Goal: Task Accomplishment & Management: Manage account settings

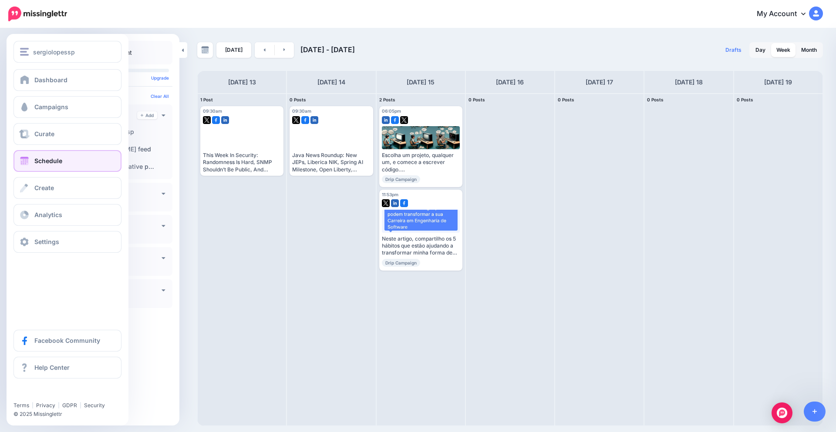
click at [52, 166] on link "Schedule" at bounding box center [68, 161] width 108 height 22
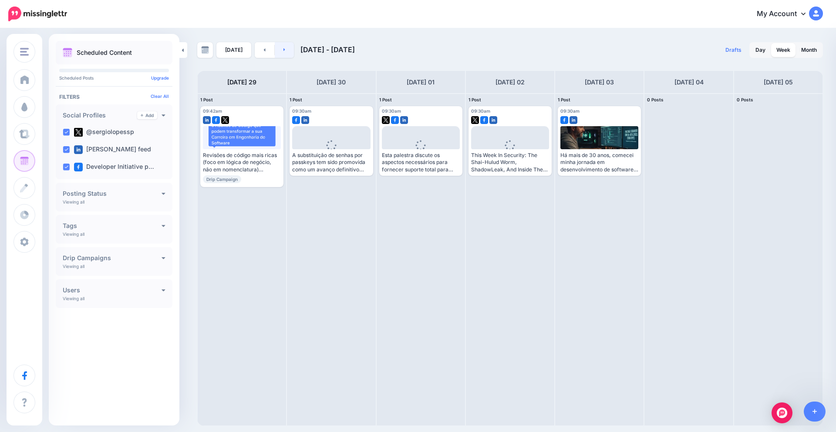
click at [288, 50] on link at bounding box center [285, 50] width 20 height 16
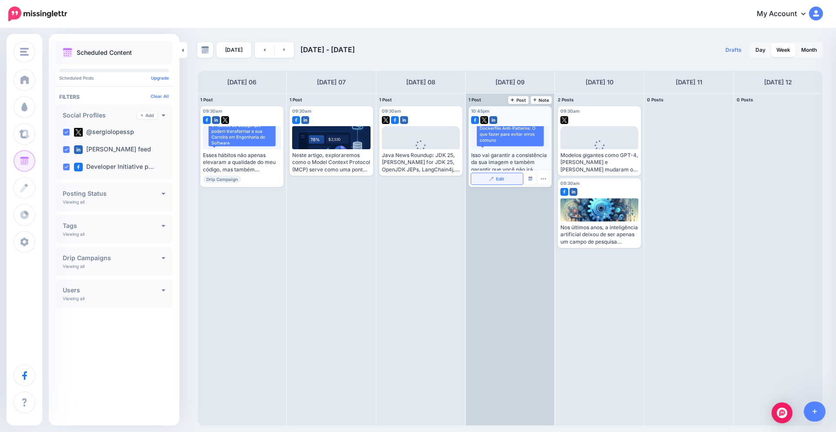
click at [491, 178] on img at bounding box center [492, 179] width 4 height 4
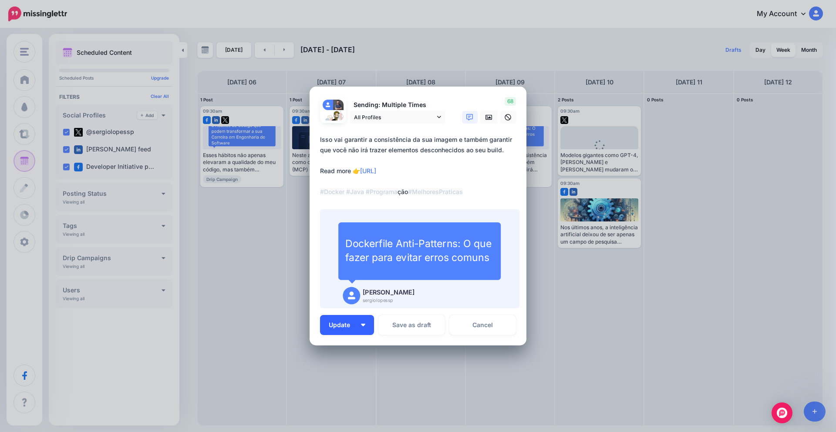
click at [356, 324] on button "Update" at bounding box center [347, 325] width 54 height 20
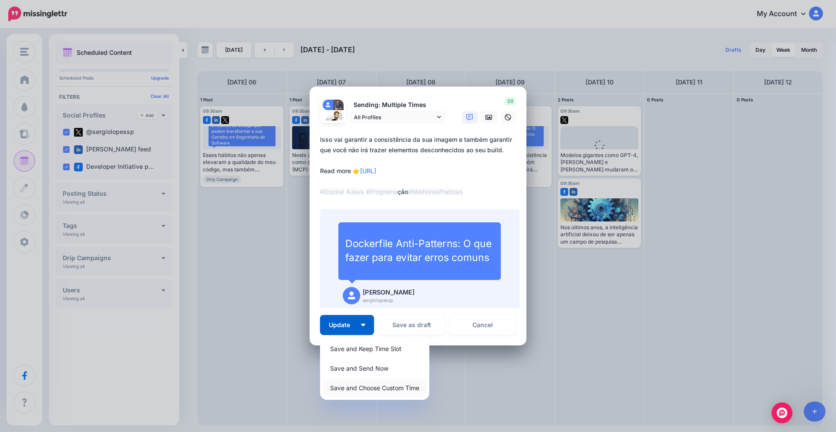
click at [356, 390] on link "Save and Choose Custom Time" at bounding box center [375, 388] width 102 height 17
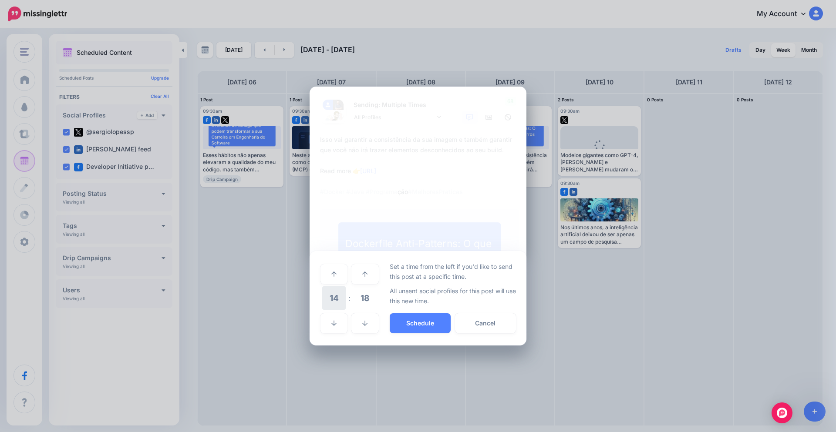
click at [334, 298] on span "14" at bounding box center [334, 299] width 24 height 24
click at [334, 292] on td "09" at bounding box center [335, 292] width 10 height 13
click at [357, 297] on span "18" at bounding box center [365, 299] width 24 height 24
click at [344, 300] on td "30" at bounding box center [344, 298] width 10 height 24
click at [416, 321] on button "Schedule" at bounding box center [420, 324] width 61 height 20
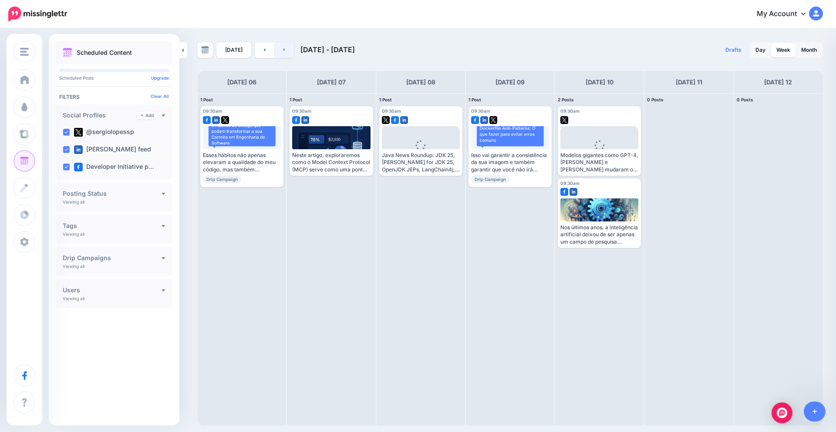
click at [280, 50] on link at bounding box center [285, 50] width 20 height 16
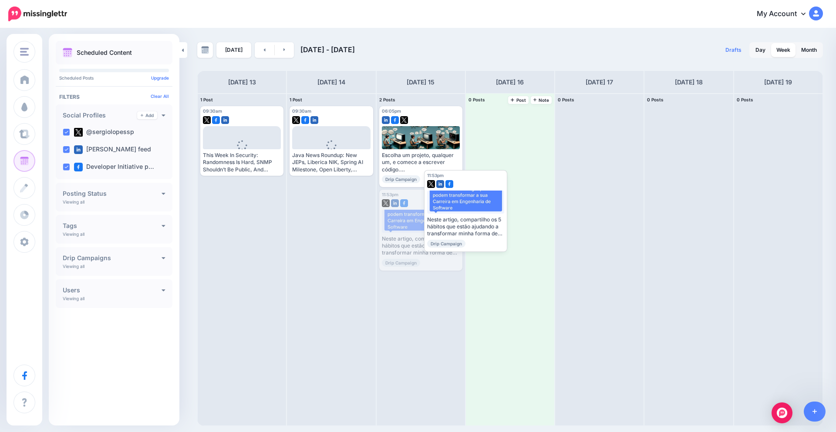
drag, startPoint x: 419, startPoint y: 202, endPoint x: 501, endPoint y: 137, distance: 105.2
drag, startPoint x: 501, startPoint y: 137, endPoint x: 505, endPoint y: 130, distance: 8.0
click at [0, 0] on span at bounding box center [0, 0] width 0 height 0
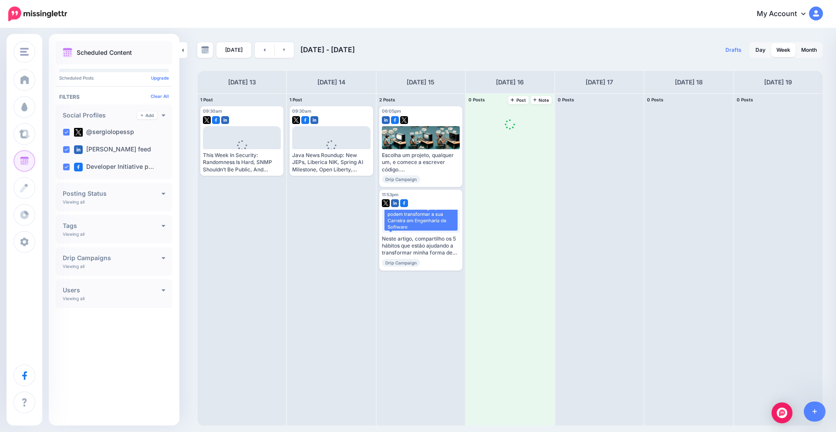
click at [506, 129] on div at bounding box center [510, 127] width 10 height 17
drag, startPoint x: 506, startPoint y: 129, endPoint x: 503, endPoint y: 134, distance: 5.3
click at [503, 134] on span at bounding box center [510, 128] width 83 height 44
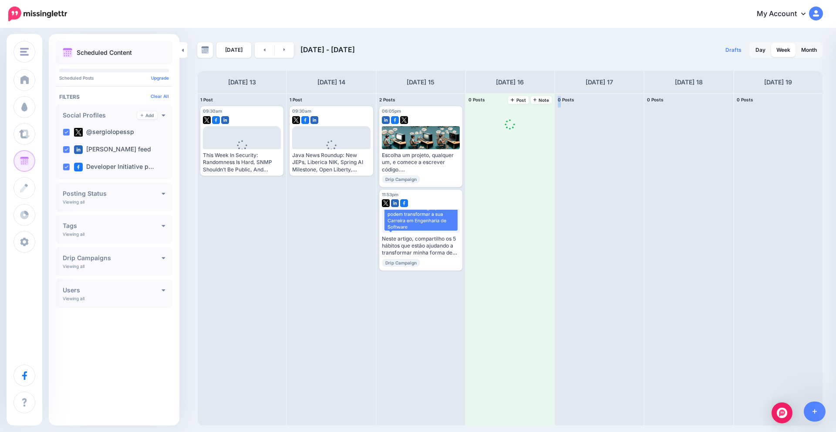
click at [503, 134] on span at bounding box center [510, 128] width 83 height 44
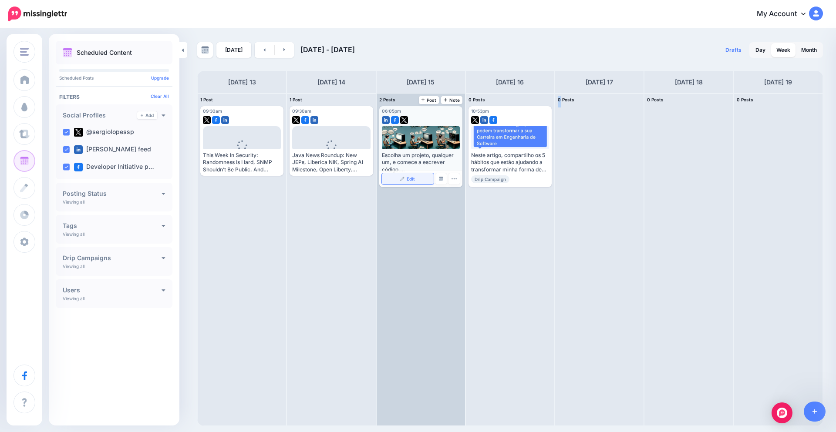
click at [407, 180] on span "Edit" at bounding box center [411, 179] width 8 height 4
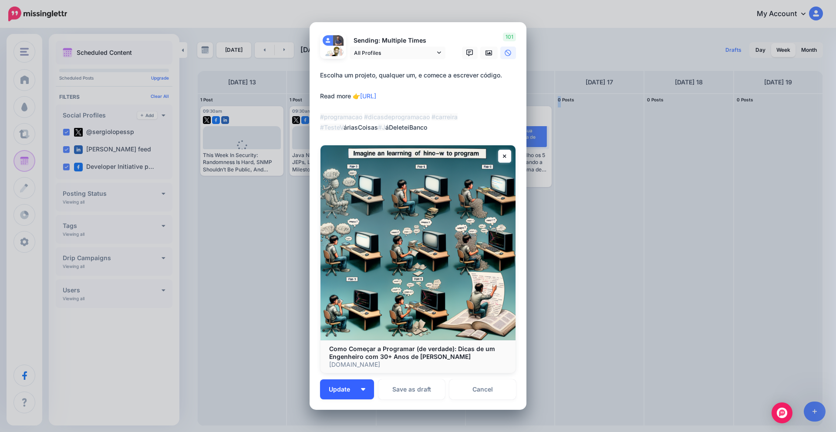
click at [361, 390] on img "button" at bounding box center [363, 389] width 4 height 3
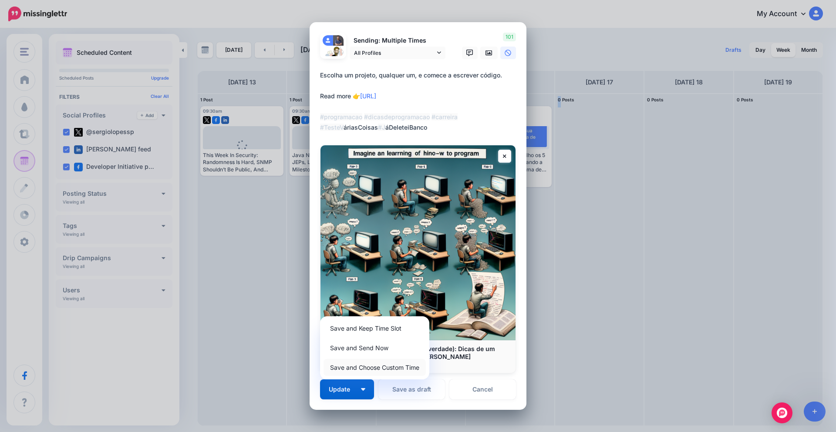
click at [369, 366] on link "Save and Choose Custom Time" at bounding box center [375, 367] width 102 height 17
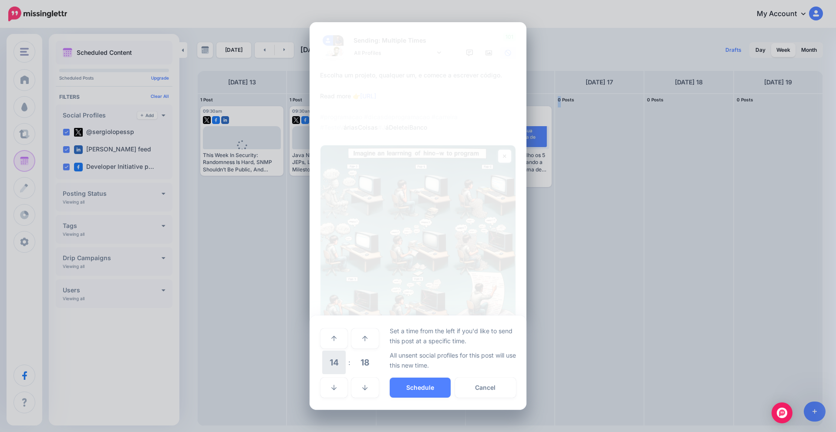
click at [335, 362] on span "14" at bounding box center [334, 363] width 24 height 24
click at [335, 358] on td "09" at bounding box center [335, 356] width 10 height 13
click at [359, 361] on span "18" at bounding box center [365, 363] width 24 height 24
click at [344, 362] on td "30" at bounding box center [344, 363] width 10 height 24
click at [407, 385] on button "Schedule" at bounding box center [420, 388] width 61 height 20
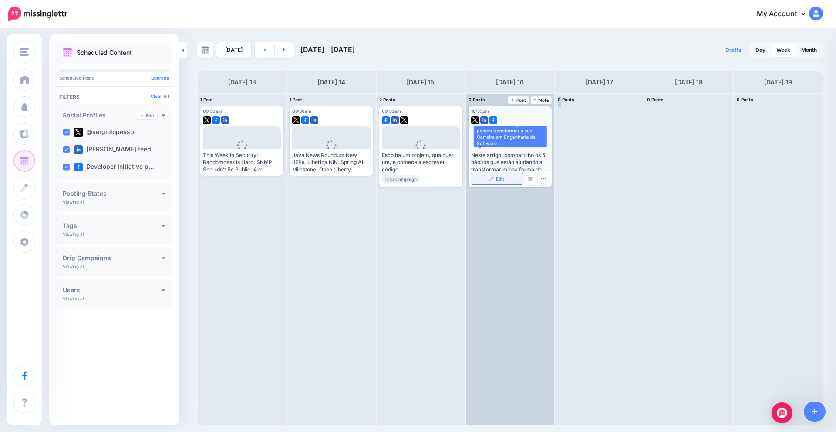
click at [507, 180] on link "Edit" at bounding box center [497, 178] width 52 height 11
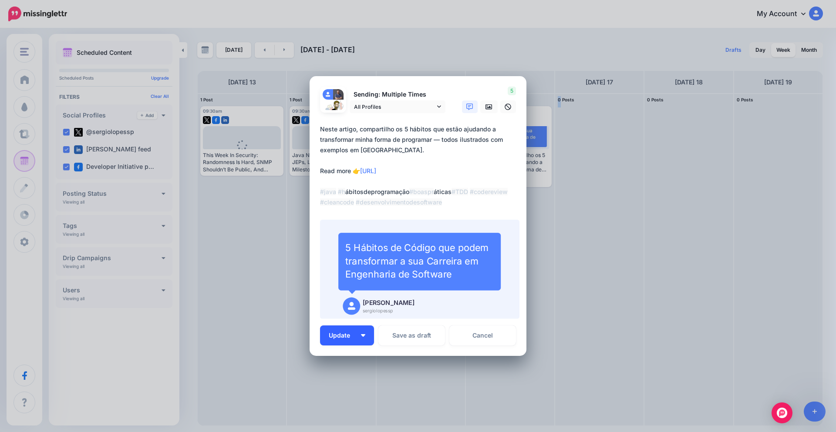
click at [361, 331] on button "Update" at bounding box center [347, 336] width 54 height 20
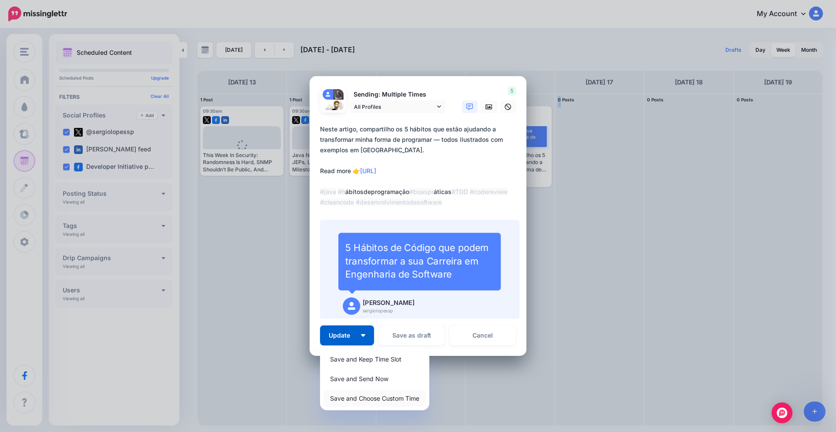
click at [379, 398] on link "Save and Choose Custom Time" at bounding box center [375, 398] width 102 height 17
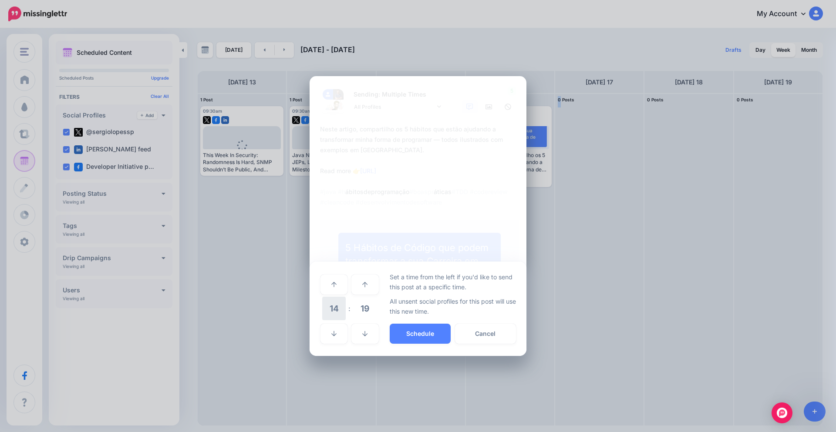
click at [339, 314] on span "14" at bounding box center [334, 309] width 24 height 24
click at [337, 304] on td "09" at bounding box center [335, 302] width 10 height 13
click at [365, 312] on span "19" at bounding box center [365, 309] width 24 height 24
click at [342, 311] on td "30" at bounding box center [344, 309] width 10 height 24
click at [418, 332] on button "Schedule" at bounding box center [420, 334] width 61 height 20
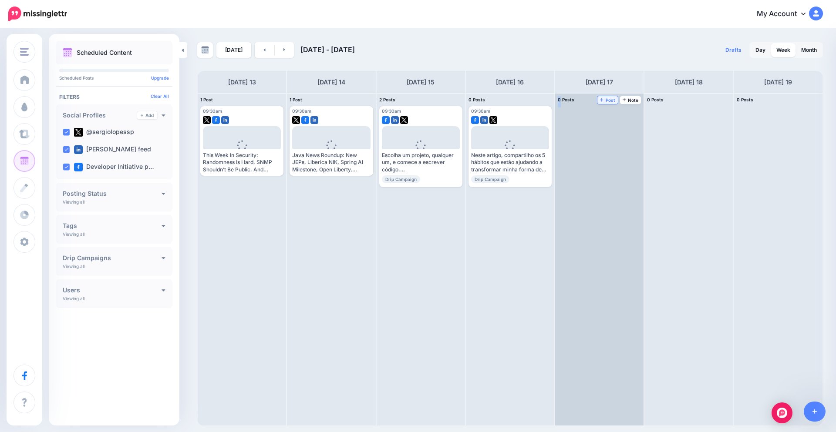
click at [609, 104] on link "Post" at bounding box center [608, 100] width 20 height 8
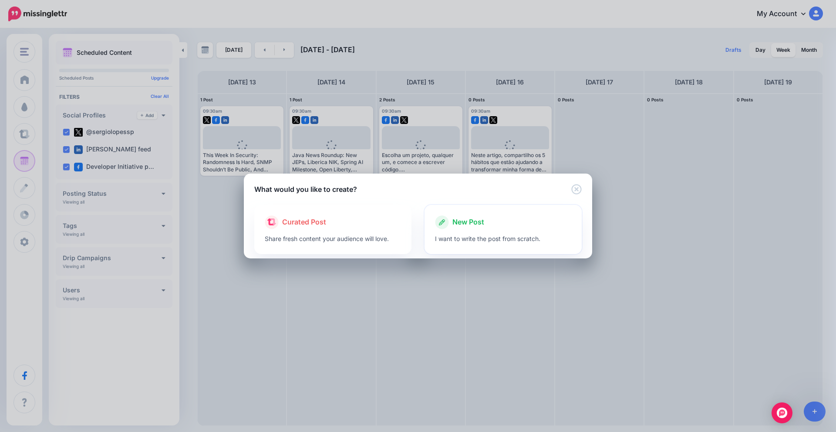
click at [484, 220] on span "New Post" at bounding box center [468, 222] width 32 height 11
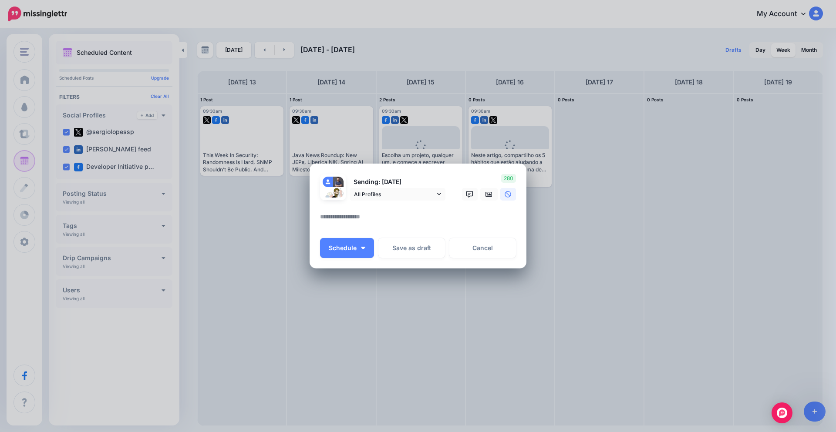
click at [398, 220] on textarea at bounding box center [420, 220] width 200 height 17
paste textarea "**********"
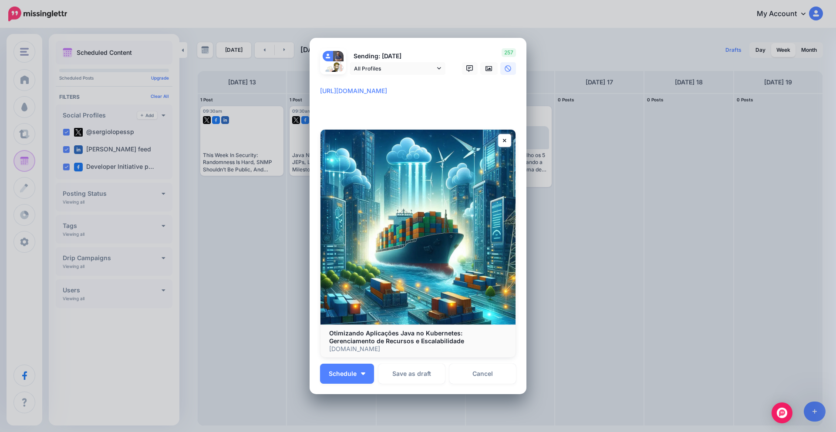
click at [320, 90] on textarea "**********" at bounding box center [420, 101] width 200 height 31
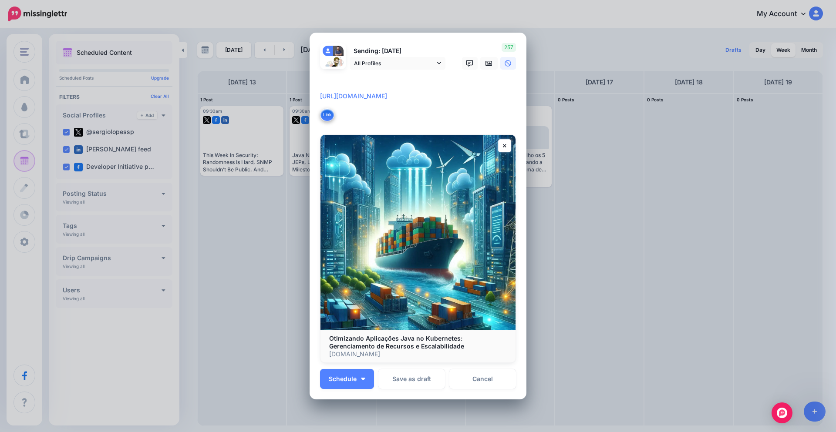
paste textarea "**********"
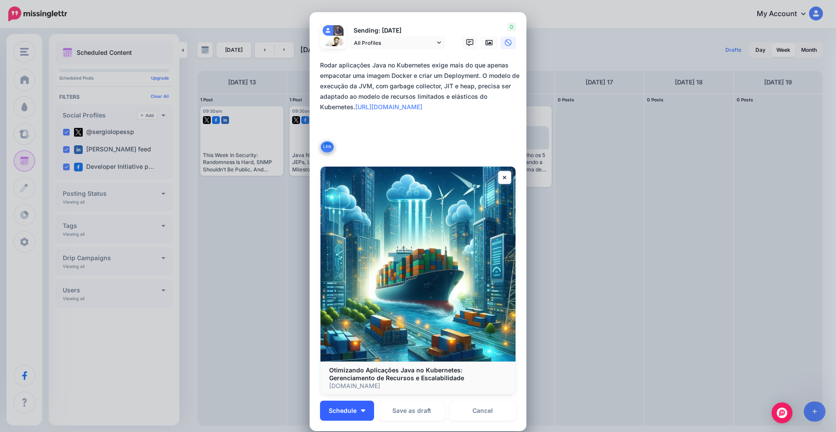
type textarea "**********"
click at [361, 412] on img "button" at bounding box center [363, 411] width 4 height 3
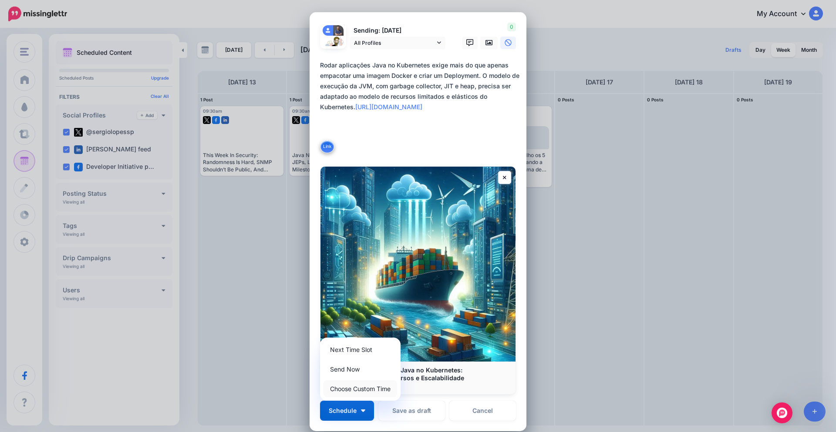
click at [355, 392] on link "Choose Custom Time" at bounding box center [361, 389] width 74 height 17
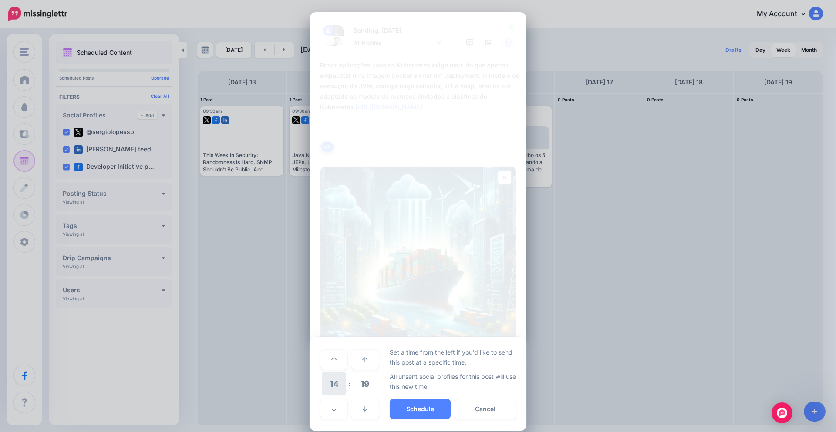
click at [334, 382] on span "14" at bounding box center [334, 384] width 24 height 24
click at [334, 382] on td "09" at bounding box center [335, 377] width 10 height 13
click at [357, 381] on span "19" at bounding box center [365, 384] width 24 height 24
click at [344, 385] on td "30" at bounding box center [344, 384] width 10 height 24
click at [406, 409] on button "Schedule" at bounding box center [420, 409] width 61 height 20
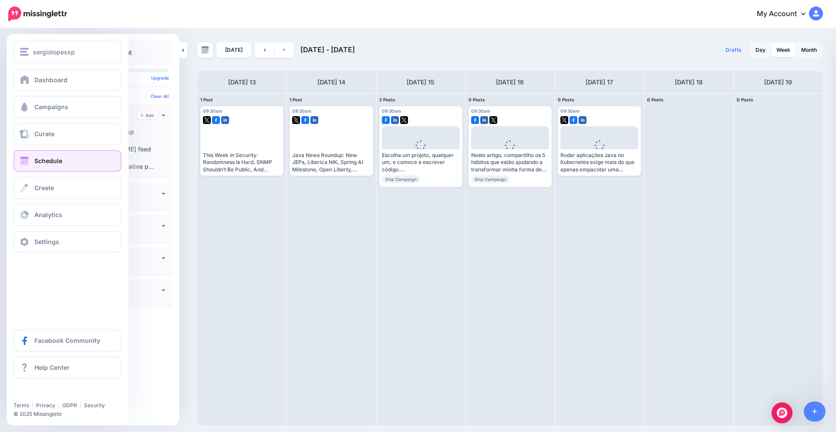
click at [49, 164] on span "Schedule" at bounding box center [48, 160] width 28 height 7
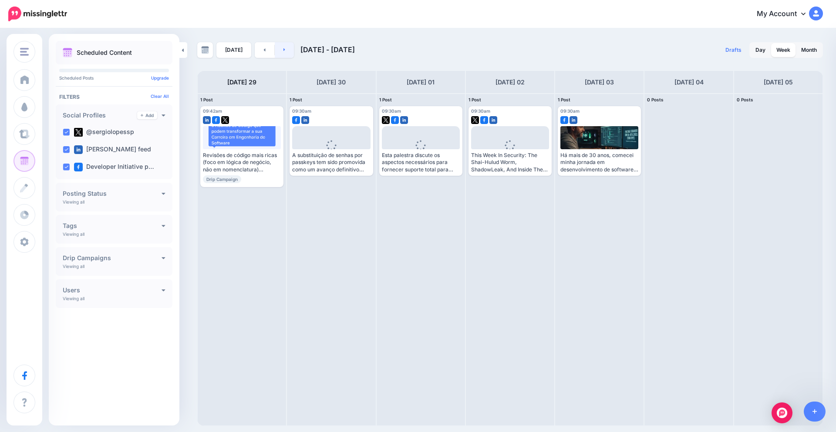
click at [284, 51] on icon at bounding box center [285, 49] width 2 height 5
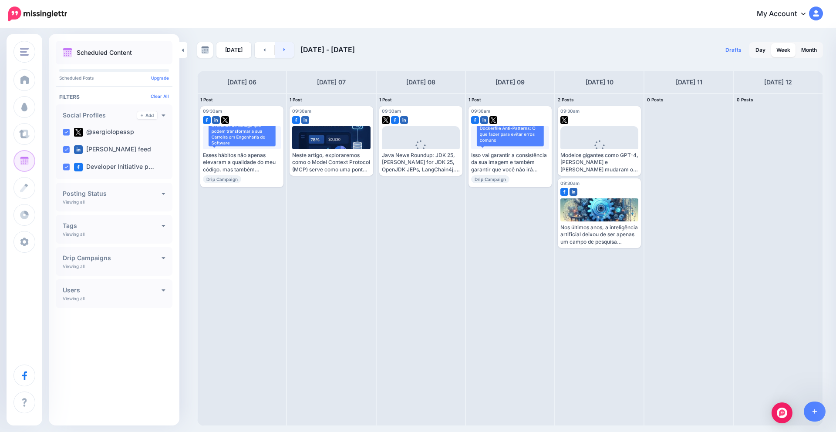
click at [284, 51] on icon at bounding box center [285, 49] width 2 height 5
